Goal: Check status

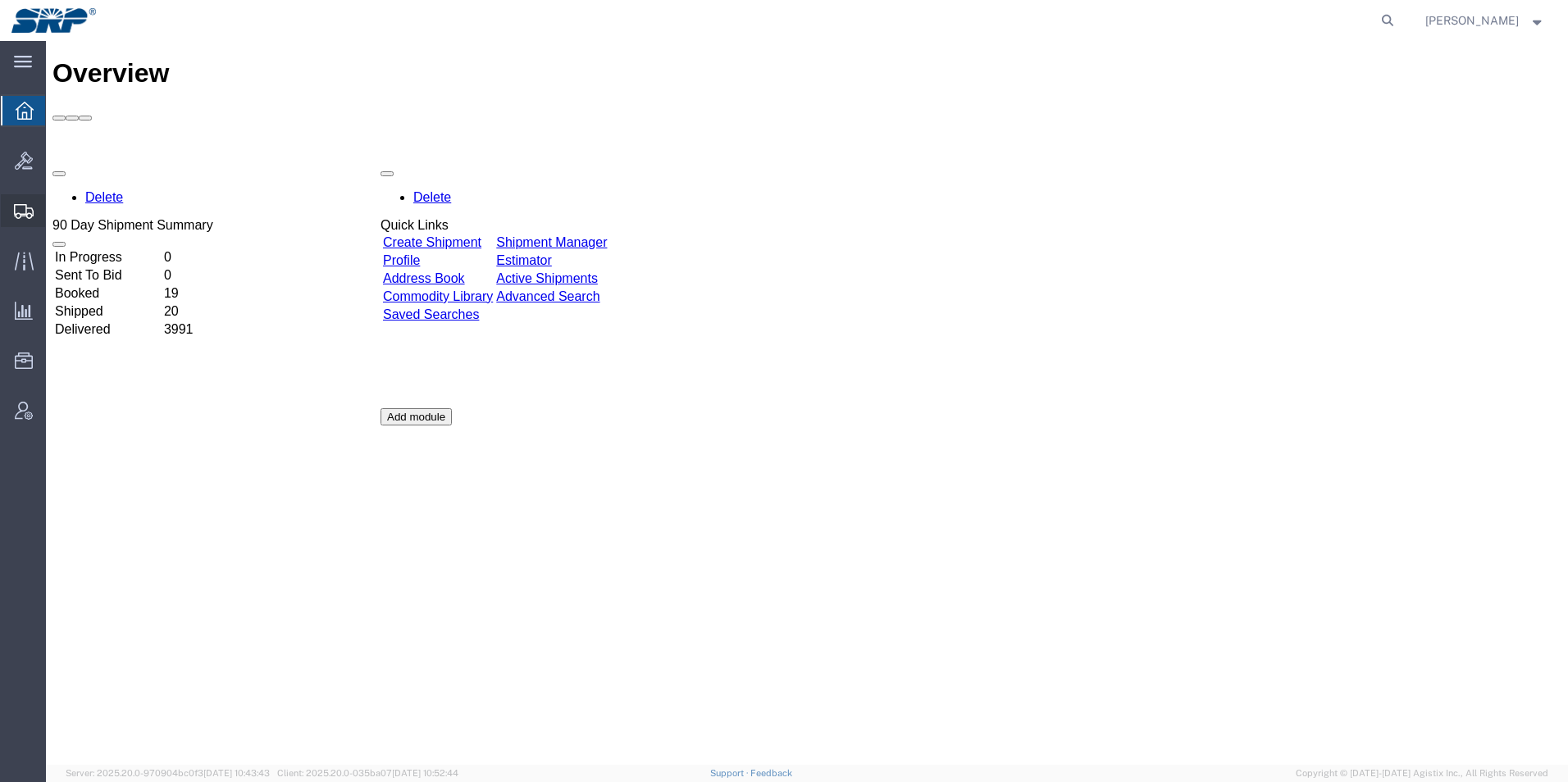
click at [22, 217] on icon at bounding box center [24, 212] width 20 height 15
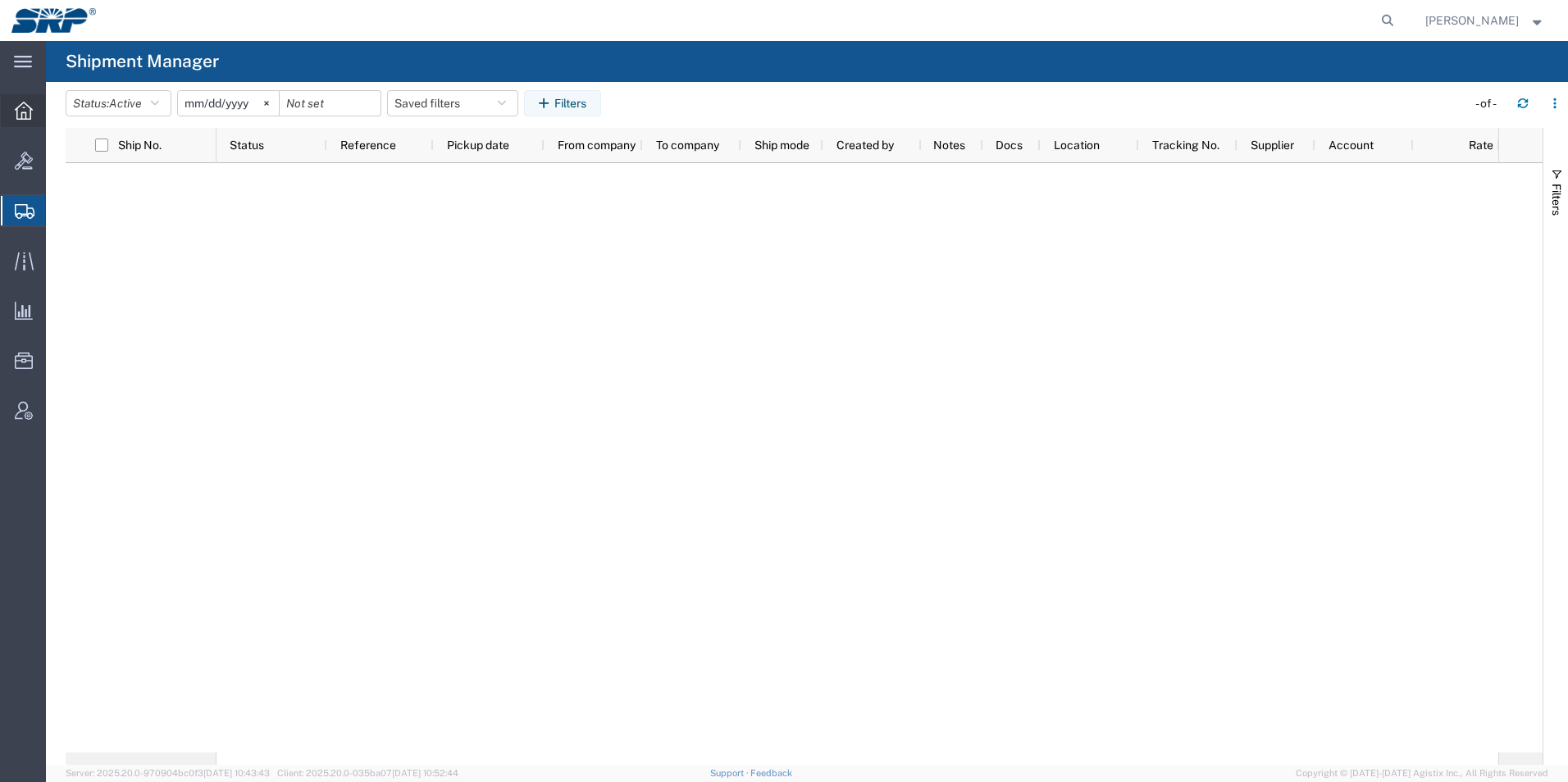
click at [16, 120] on div at bounding box center [23, 110] width 46 height 32
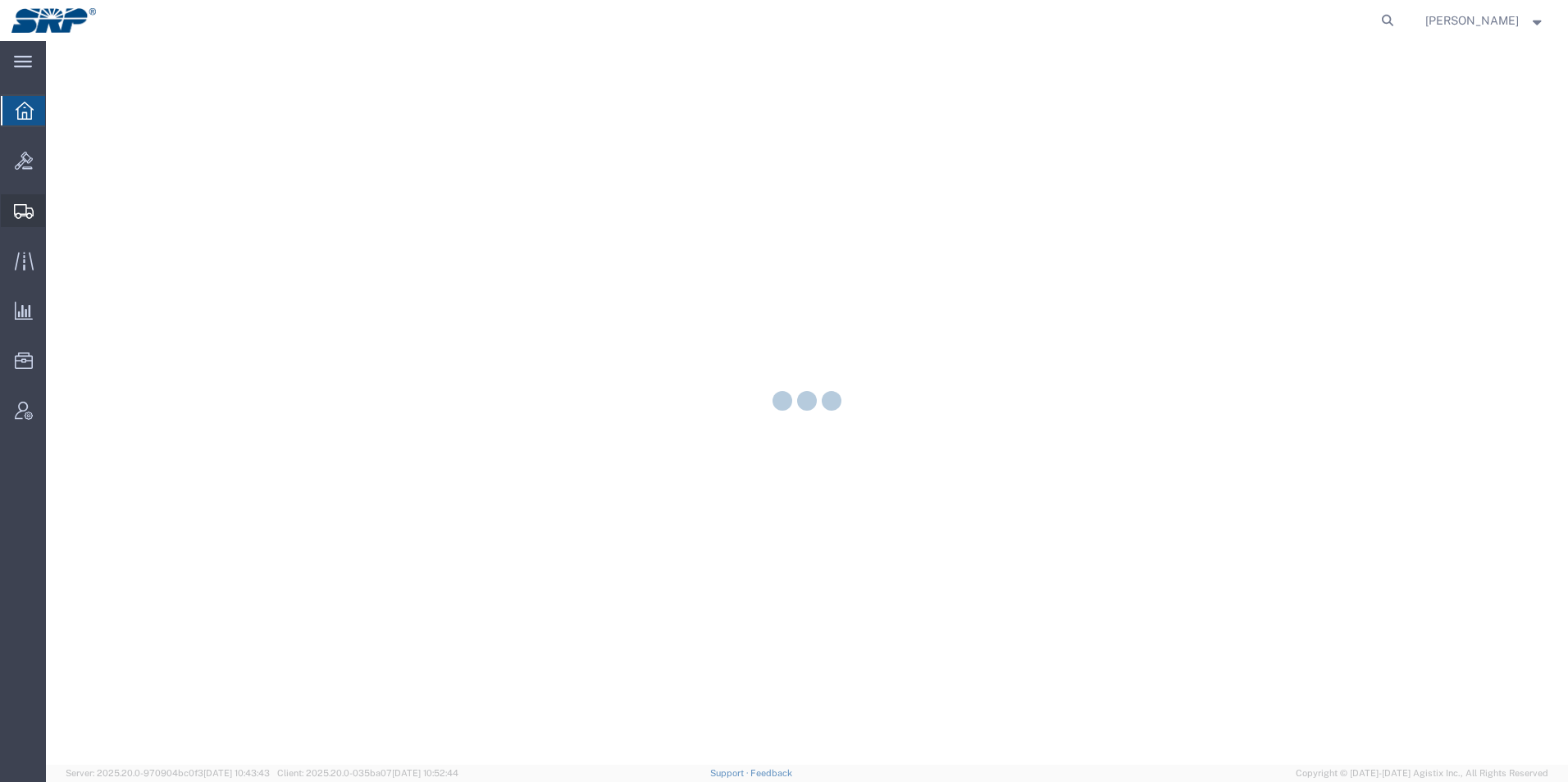
click at [26, 226] on div at bounding box center [23, 210] width 46 height 32
